Goal: Task Accomplishment & Management: Use online tool/utility

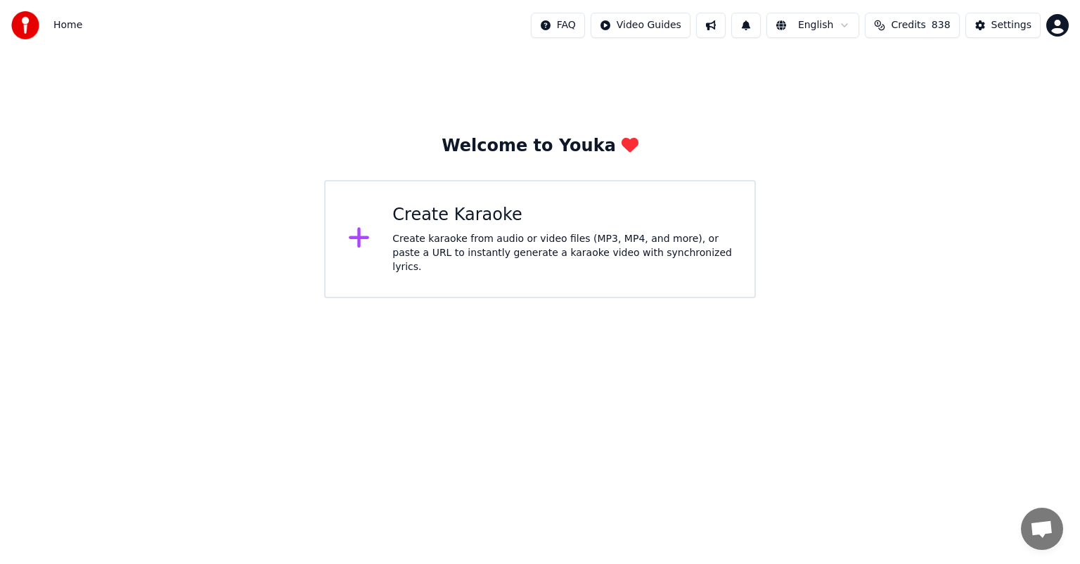
click at [486, 231] on div "Create Karaoke Create karaoke from audio or video files (MP3, MP4, and more), o…" at bounding box center [562, 239] width 340 height 70
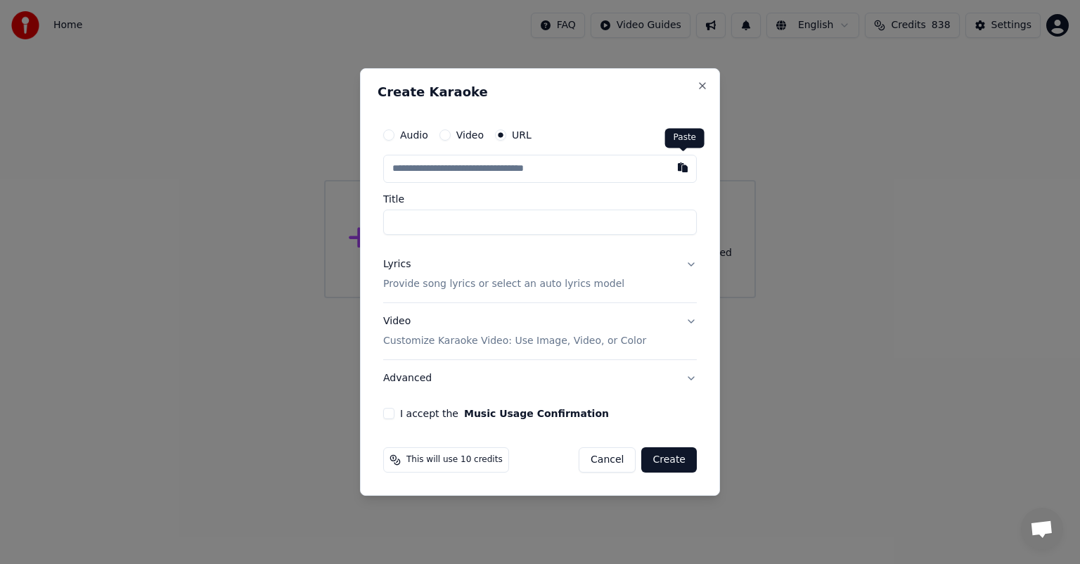
click at [681, 171] on button "button" at bounding box center [683, 167] width 28 height 25
type input "**********"
click at [387, 413] on button "I accept the Music Usage Confirmation" at bounding box center [388, 413] width 11 height 11
click at [668, 461] on button "Create" at bounding box center [669, 459] width 56 height 25
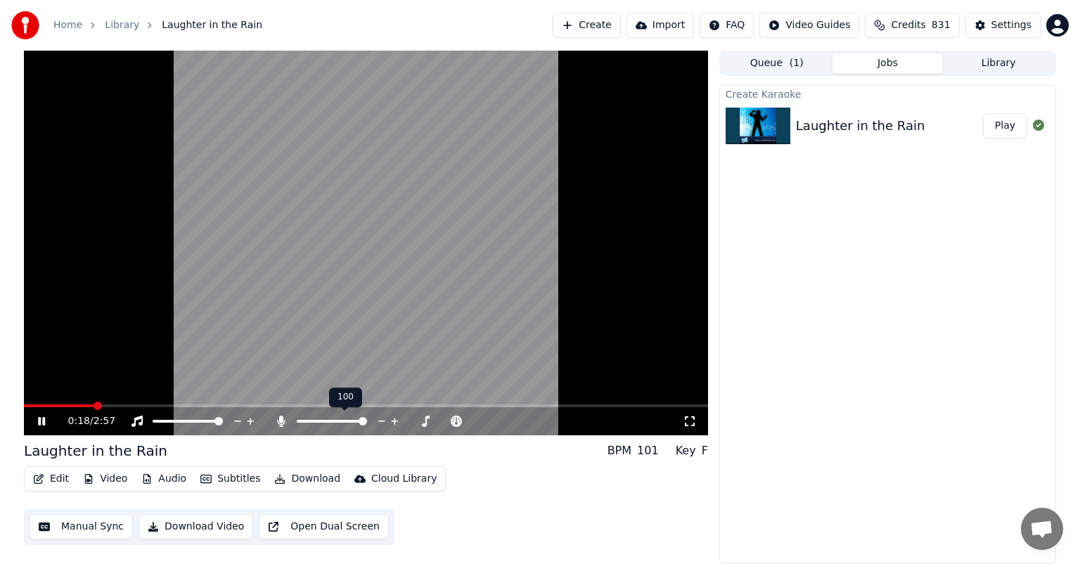
click at [367, 425] on span at bounding box center [363, 421] width 8 height 8
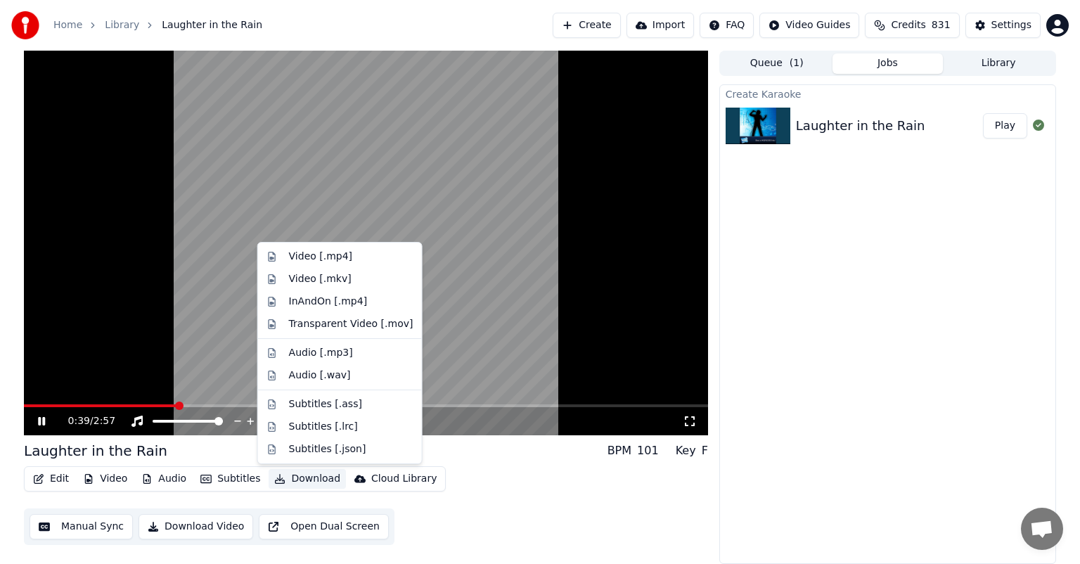
click at [298, 482] on button "Download" at bounding box center [307, 479] width 77 height 20
click at [326, 352] on div "Audio [.mp3]" at bounding box center [321, 353] width 64 height 14
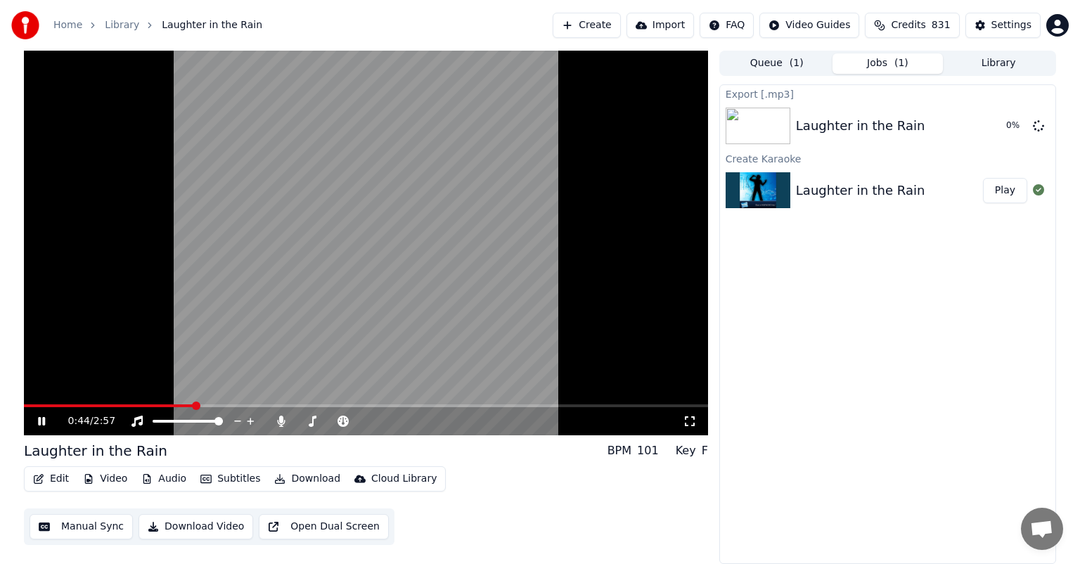
click at [39, 424] on icon at bounding box center [41, 421] width 7 height 8
click at [1008, 128] on button "Show" at bounding box center [1002, 125] width 51 height 25
click at [1012, 65] on button "Library" at bounding box center [998, 63] width 111 height 20
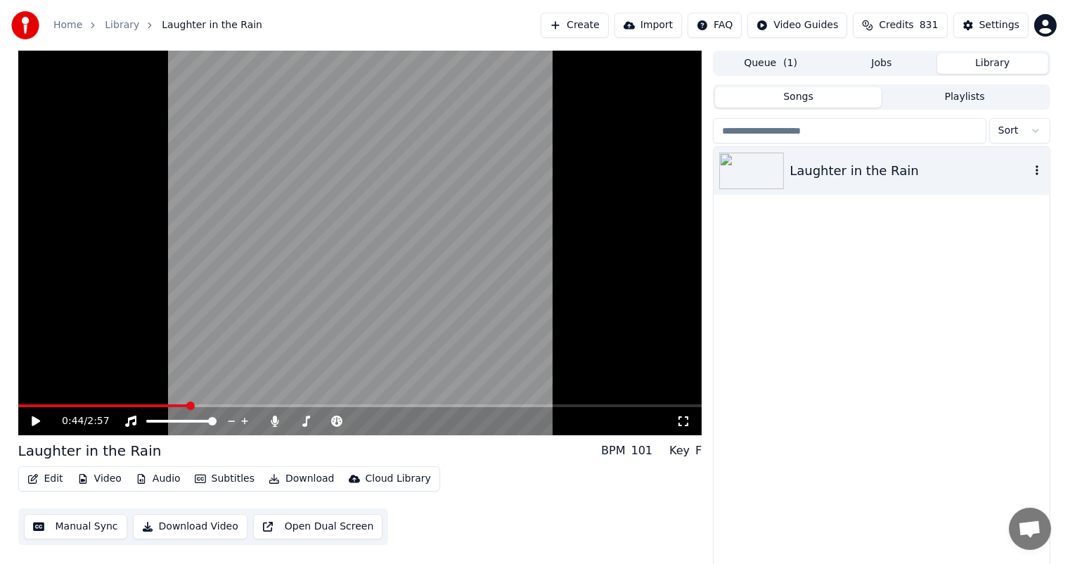
click at [1033, 172] on icon "button" at bounding box center [1037, 170] width 14 height 11
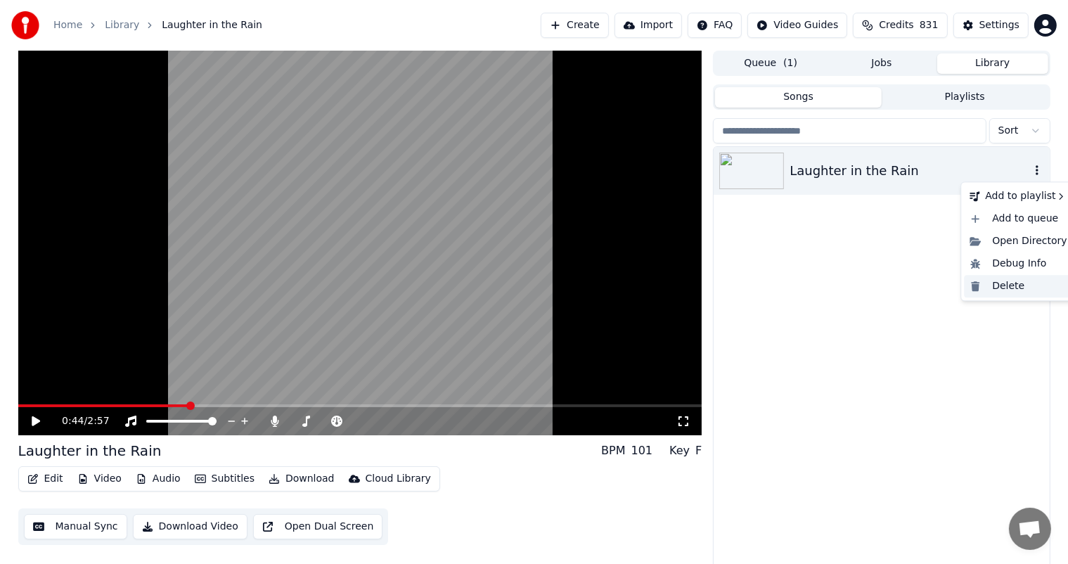
click at [999, 285] on div "Delete" at bounding box center [1018, 286] width 108 height 22
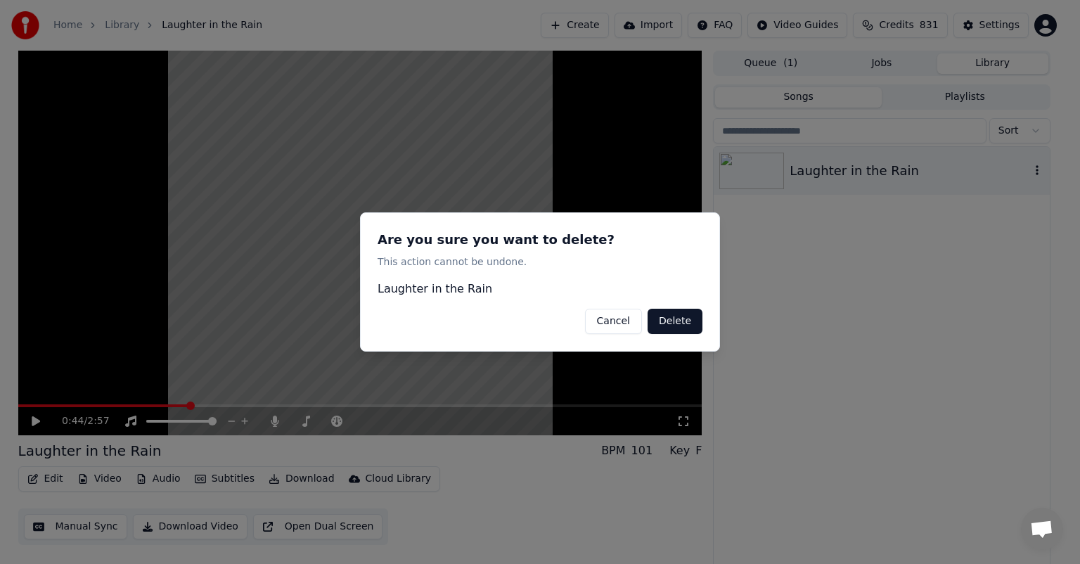
click at [681, 323] on button "Delete" at bounding box center [675, 321] width 55 height 25
